Goal: Communication & Community: Answer question/provide support

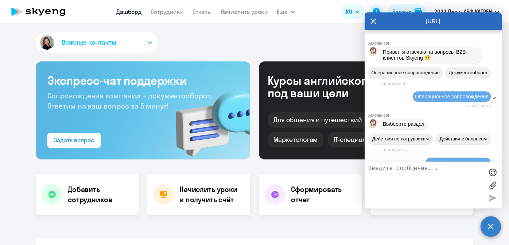
select select "30"
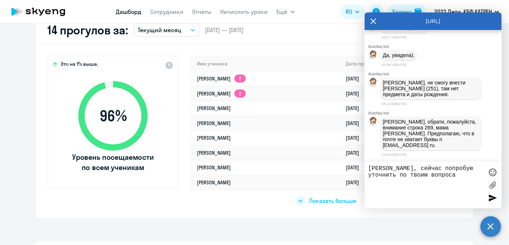
type textarea "[PERSON_NAME], сейчас попробую уточнить по твоим вопросам"
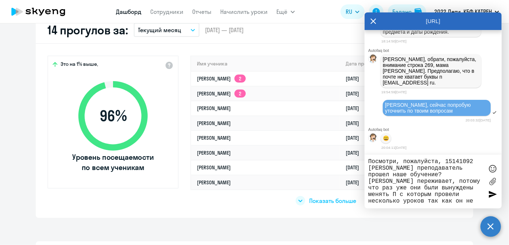
scroll to position [0, 0]
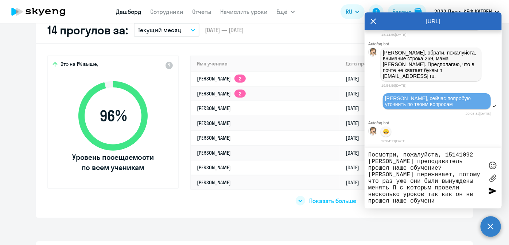
type textarea "Посмотри, пожалуйста, 15141092 [PERSON_NAME] преподаватель прошел наше обучение…"
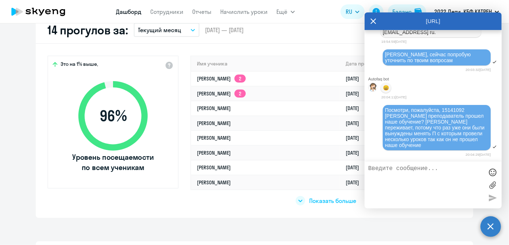
scroll to position [92333, 0]
type textarea "или ты не можешь посмотреть эти данные? и нужно попросить [PERSON_NAME]?"
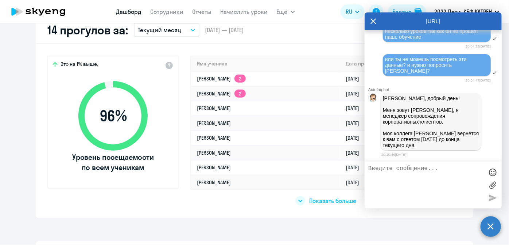
scroll to position [92436, 0]
click at [405, 186] on textarea at bounding box center [426, 184] width 115 height 39
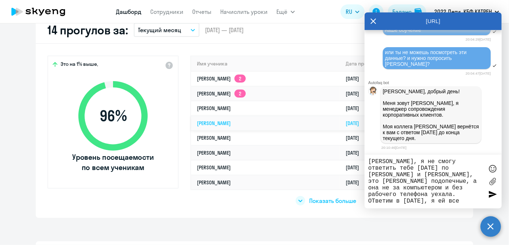
type textarea "[PERSON_NAME], я не смогу ответить тебе [DATE] по [PERSON_NAME] и [PERSON_NAME]…"
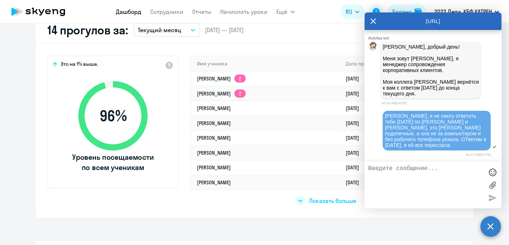
scroll to position [92249, 0]
drag, startPoint x: 384, startPoint y: 59, endPoint x: 468, endPoint y: 116, distance: 101.2
copy div "[PERSON_NAME], не смогу внести [PERSON_NAME] (251), там нет предмета и даты рож…"
